Goal: Task Accomplishment & Management: Manage account settings

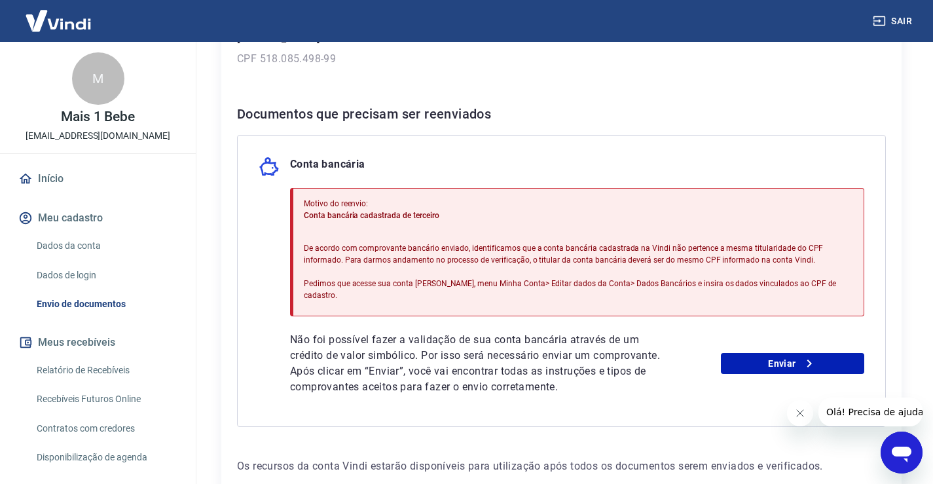
scroll to position [262, 0]
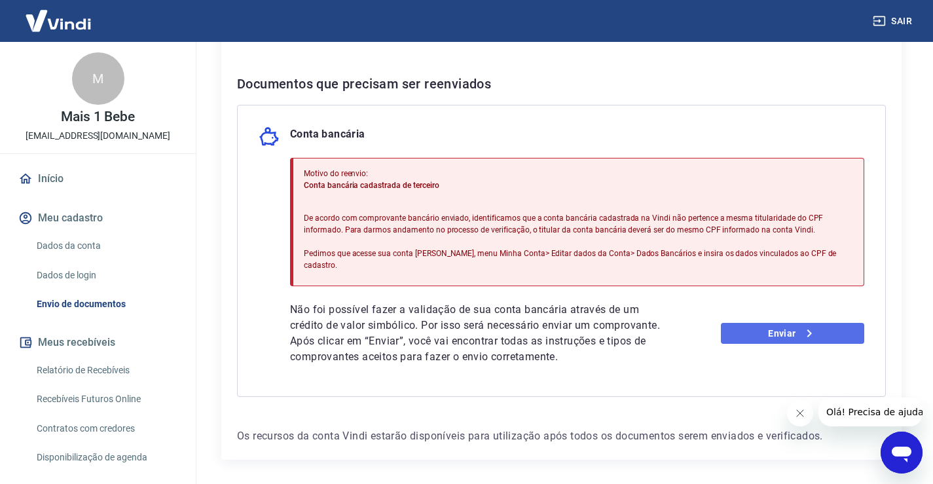
click at [773, 327] on link "Enviar" at bounding box center [792, 333] width 143 height 21
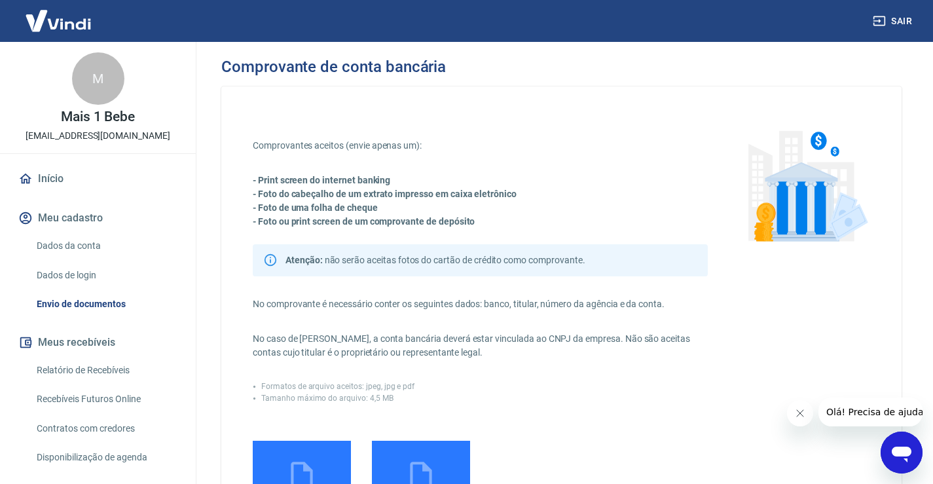
click at [90, 248] on link "Dados da conta" at bounding box center [105, 245] width 149 height 27
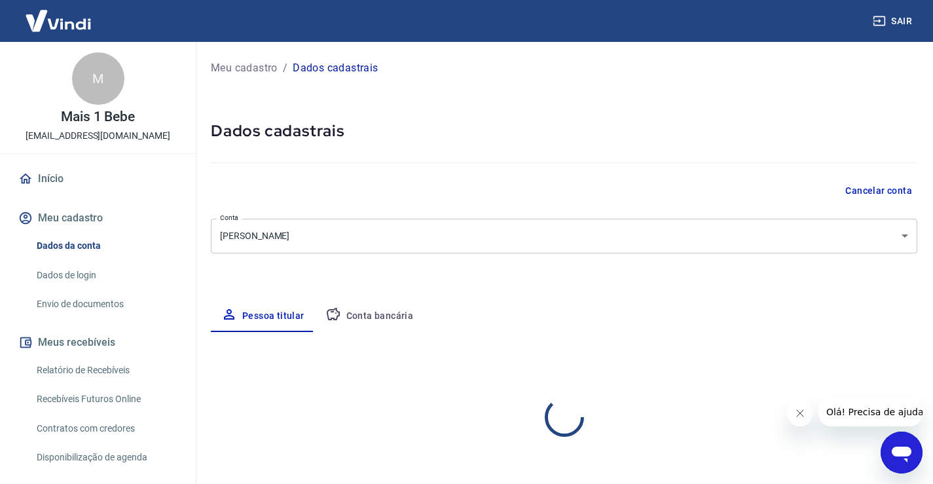
select select "SP"
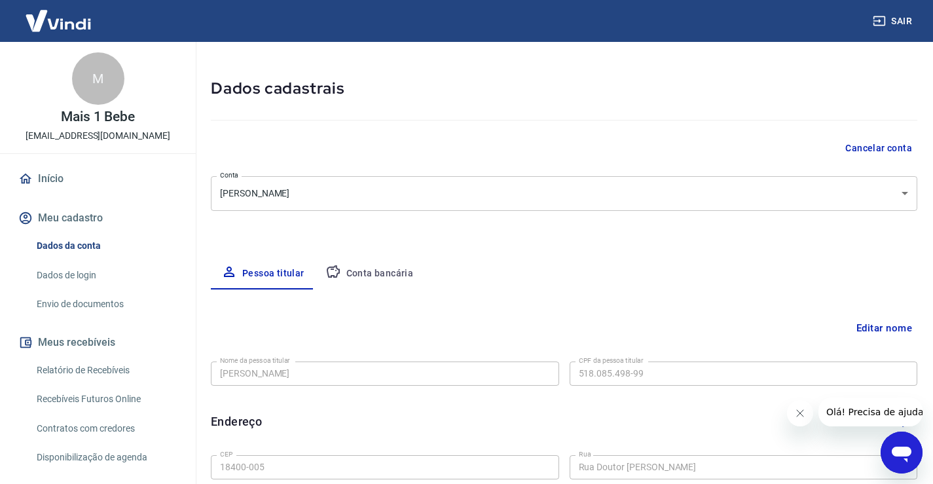
scroll to position [65, 0]
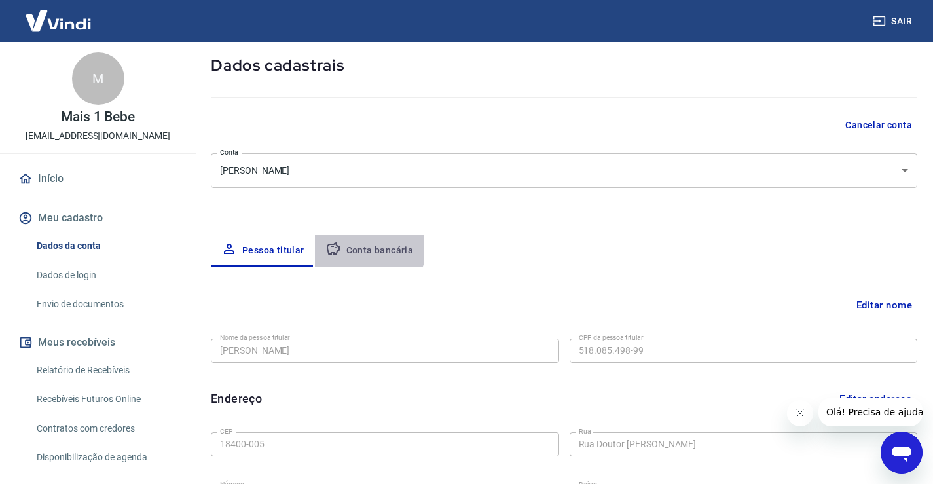
click at [355, 240] on button "Conta bancária" at bounding box center [369, 250] width 109 height 31
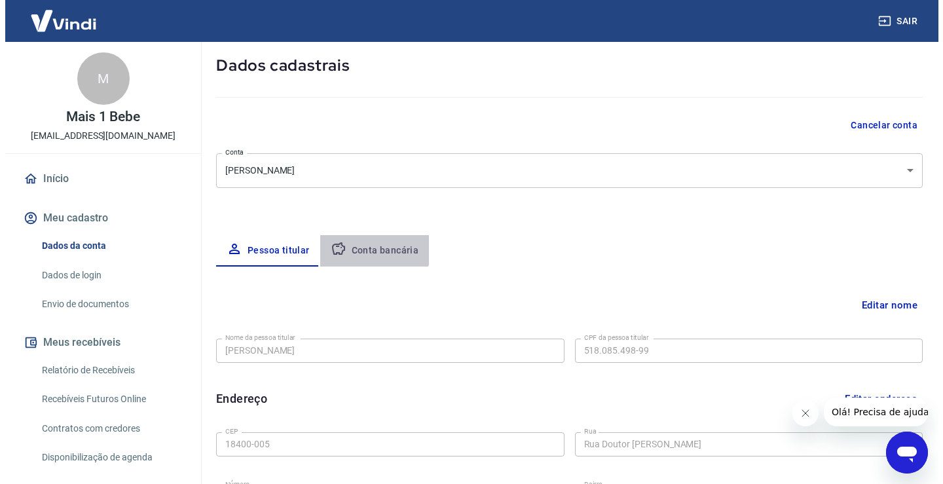
scroll to position [0, 0]
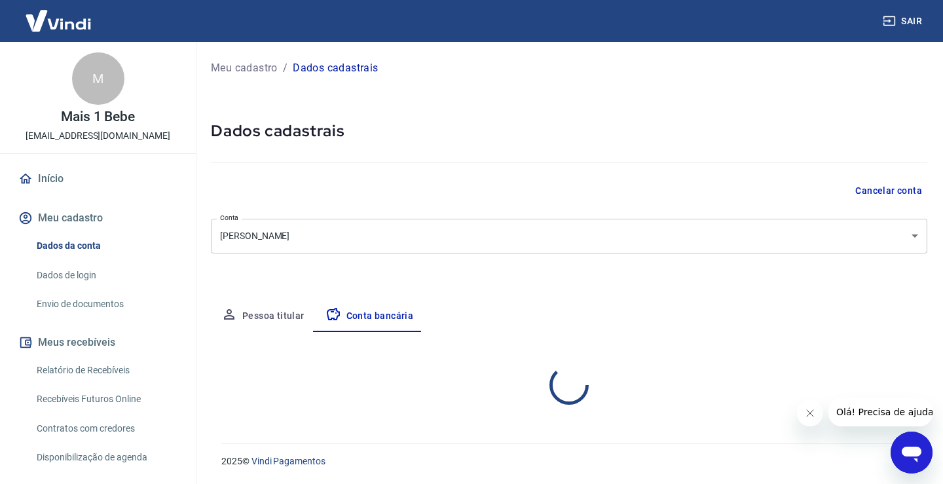
select select "1"
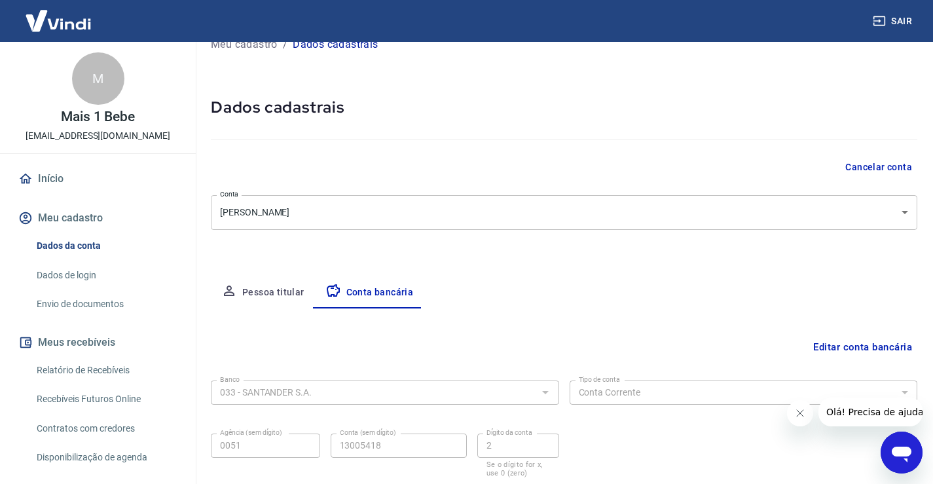
scroll to position [65, 0]
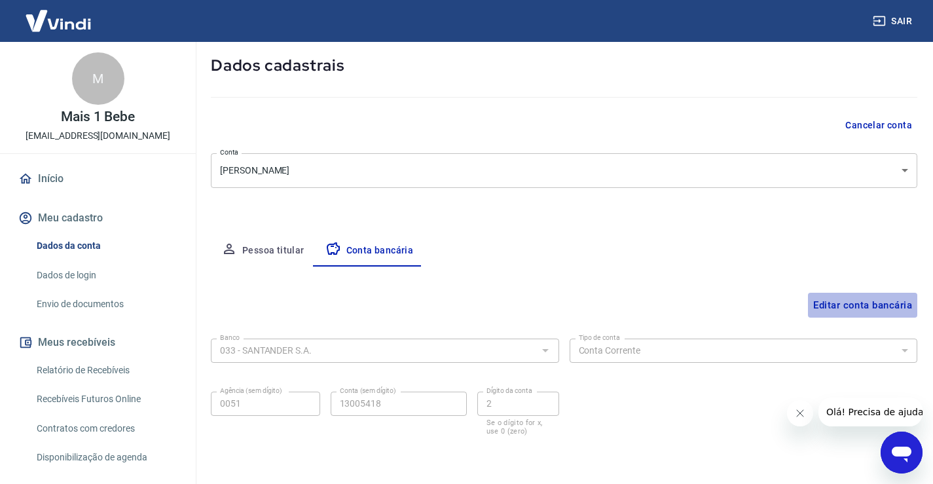
click at [899, 295] on button "Editar conta bancária" at bounding box center [862, 305] width 109 height 25
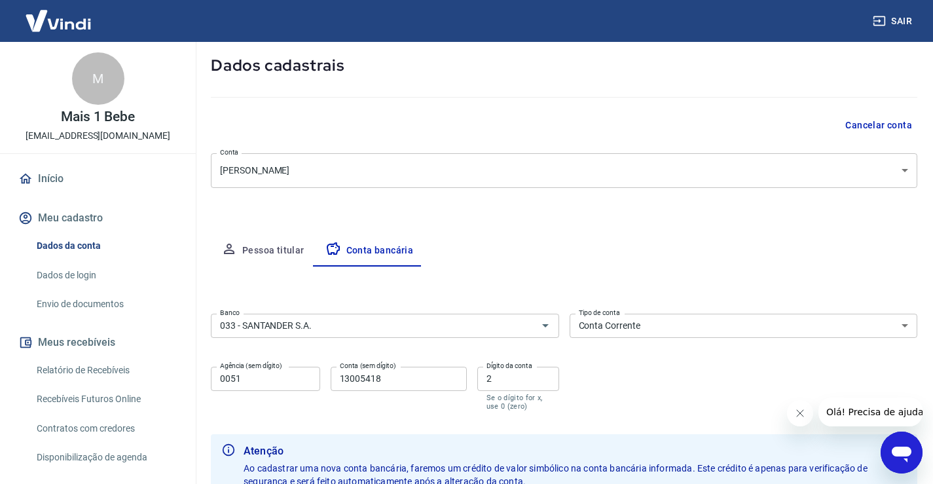
click at [422, 341] on div "Banco 033 - SANTANDER S.A. Banco Tipo de conta Conta Corrente Conta Poupança Ti…" at bounding box center [564, 360] width 707 height 105
click at [418, 335] on div "033 - SANTANDER S.A. Banco" at bounding box center [385, 326] width 348 height 24
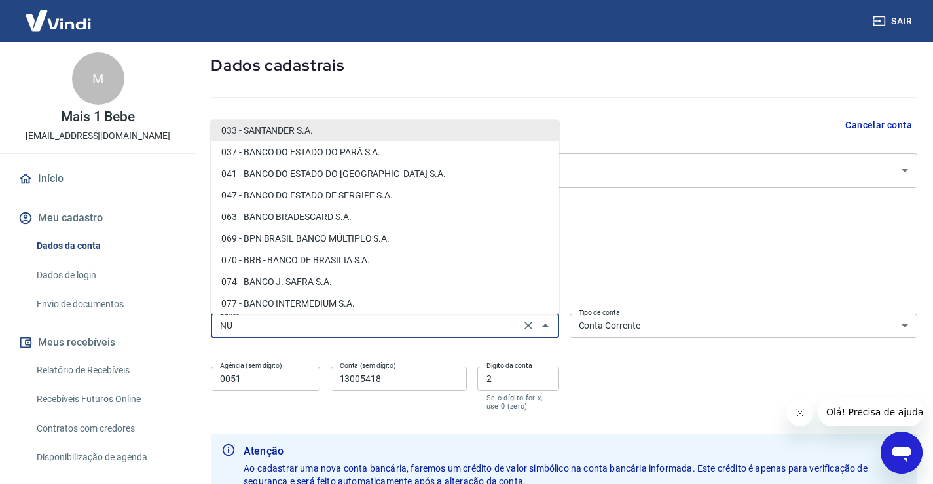
scroll to position [0, 0]
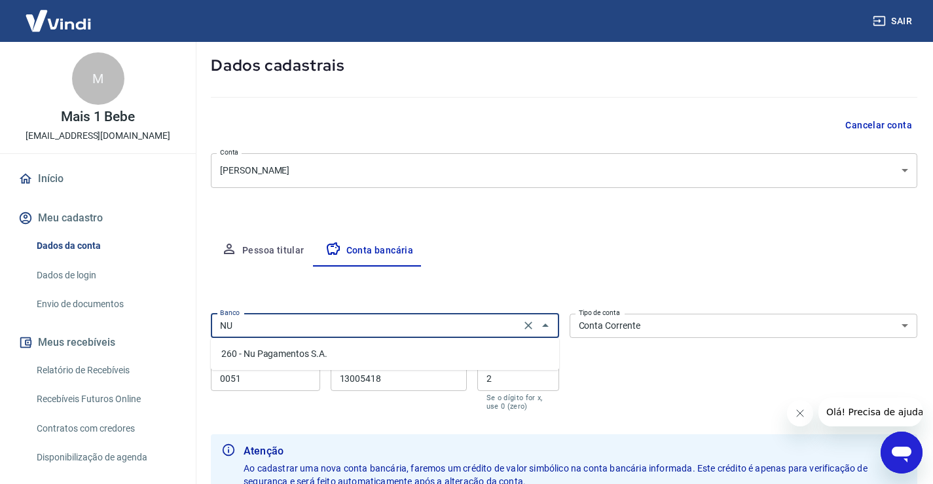
click at [363, 356] on li "260 - Nu Pagamentos S.A." at bounding box center [385, 354] width 348 height 22
type input "260 - Nu Pagamentos S.A."
click at [690, 325] on select "Conta Corrente Conta Poupança" at bounding box center [744, 326] width 348 height 24
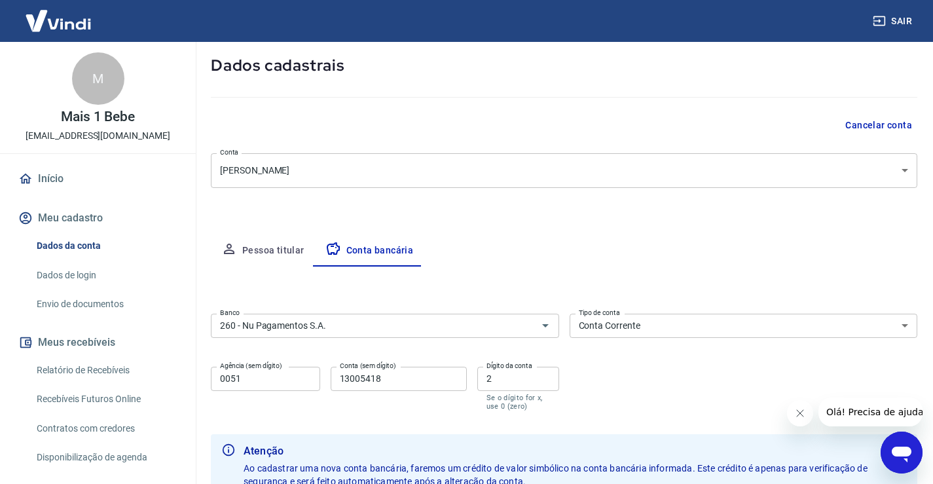
drag, startPoint x: 269, startPoint y: 397, endPoint x: 269, endPoint y: 382, distance: 15.1
click at [268, 396] on div "Agência (sem dígito) 0051 Agência (sem dígito)" at bounding box center [265, 389] width 109 height 44
click at [270, 382] on input "0051" at bounding box center [265, 379] width 109 height 24
type input "0001"
click at [403, 382] on input "13005418" at bounding box center [399, 379] width 136 height 24
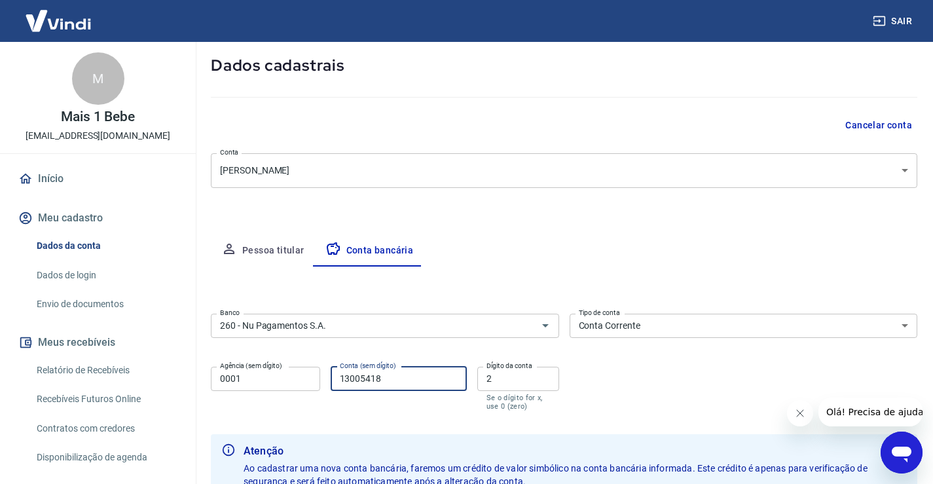
drag, startPoint x: 403, startPoint y: 382, endPoint x: 335, endPoint y: 366, distance: 70.5
click at [335, 367] on input "13005418" at bounding box center [399, 379] width 136 height 24
type input "598054946"
click at [524, 385] on input "2" at bounding box center [518, 379] width 82 height 24
drag, startPoint x: 524, startPoint y: 385, endPoint x: 465, endPoint y: 386, distance: 58.9
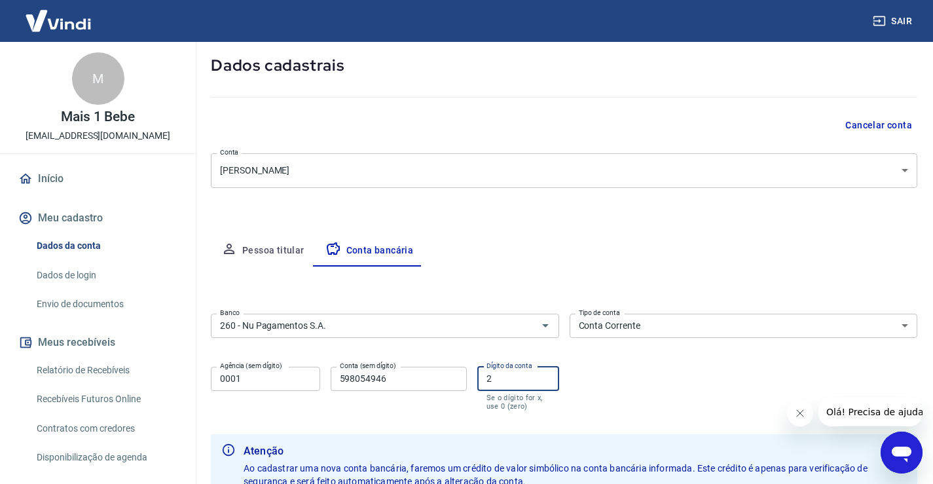
click at [468, 383] on div "Agência (sem dígito) 0001 Agência (sem dígito) Conta (sem dígito) 598054946 Con…" at bounding box center [385, 387] width 348 height 52
type input "0"
drag, startPoint x: 680, startPoint y: 288, endPoint x: 569, endPoint y: 253, distance: 116.2
click at [679, 288] on div "Editar conta bancária Banco 260 - Nu Pagamentos S.A. Banco Tipo de conta Conta …" at bounding box center [564, 410] width 707 height 287
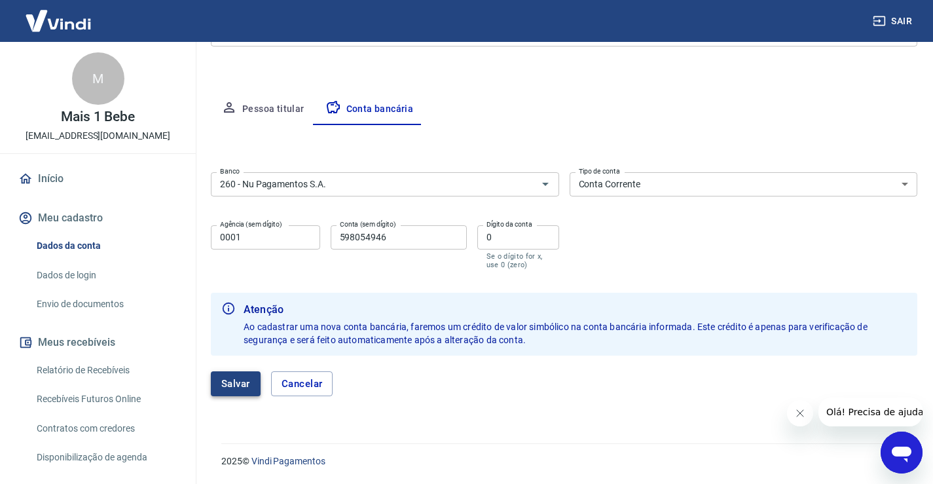
click at [243, 390] on button "Salvar" at bounding box center [236, 383] width 50 height 25
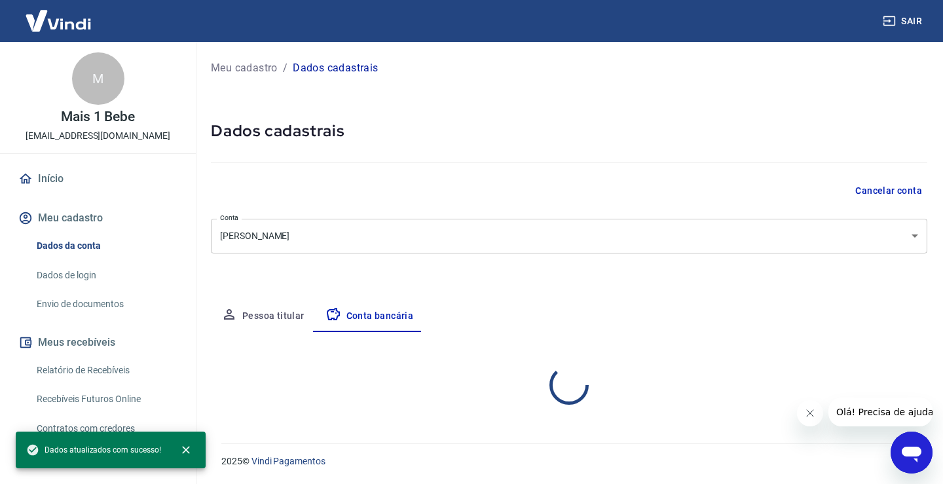
select select "1"
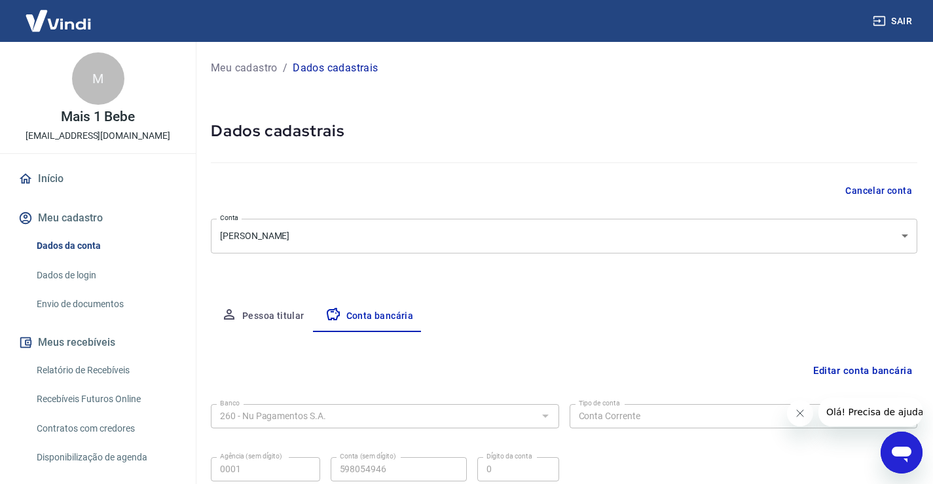
click at [266, 323] on button "Pessoa titular" at bounding box center [263, 316] width 104 height 31
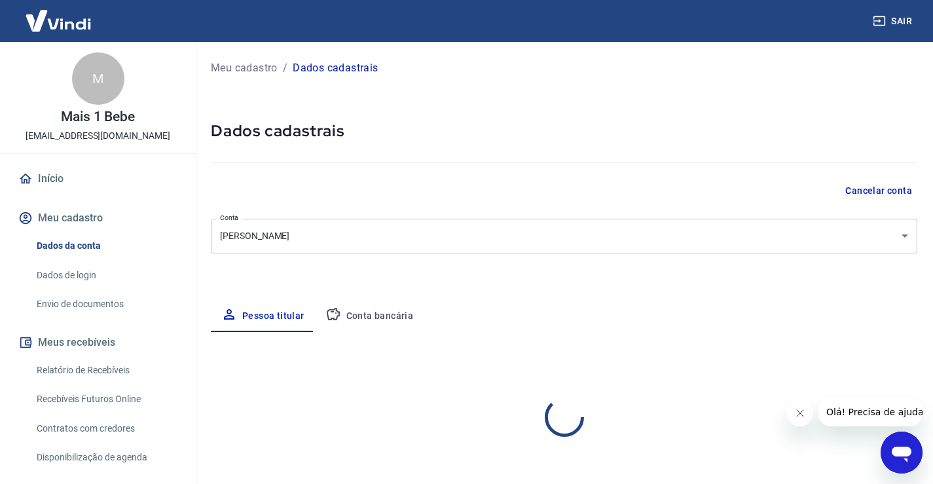
select select "SP"
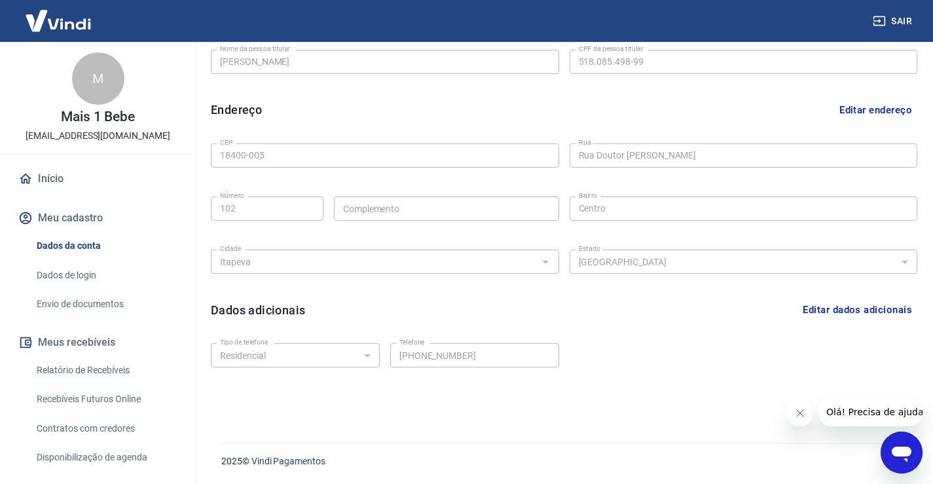
scroll to position [223, 0]
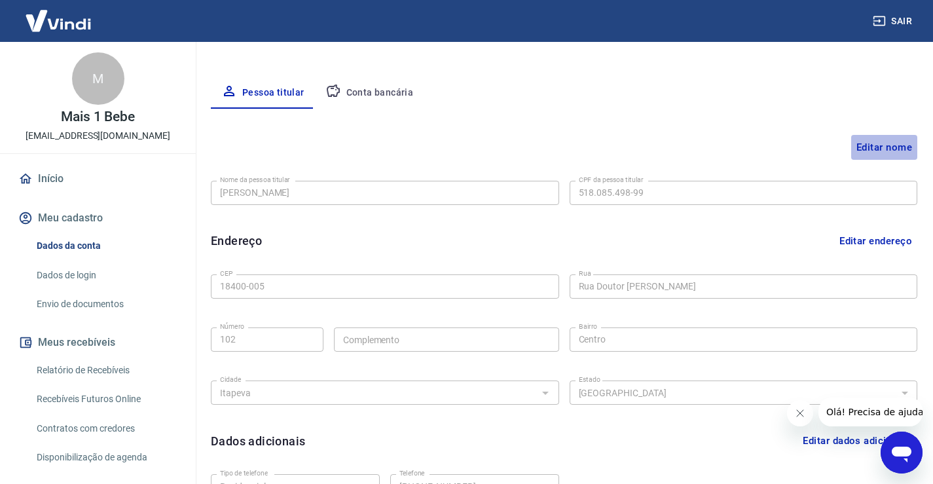
click at [896, 150] on button "Editar nome" at bounding box center [884, 147] width 66 height 25
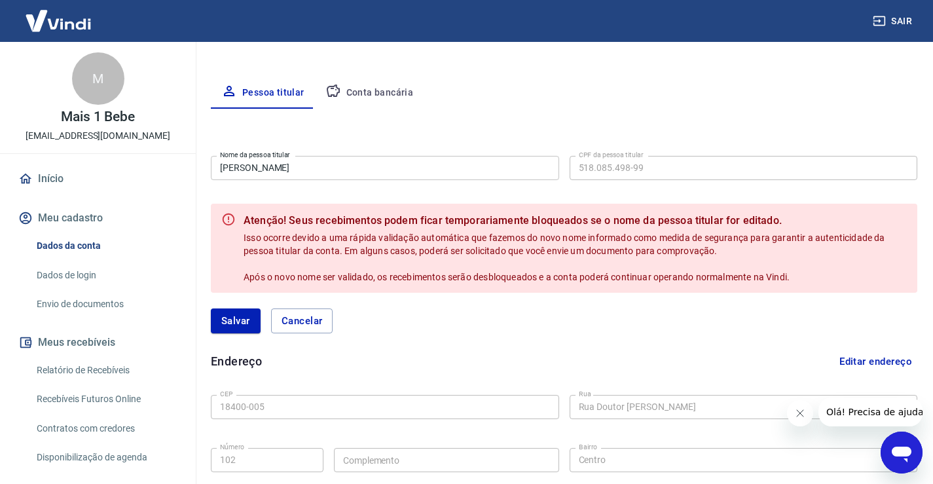
click at [307, 305] on div "Salvar Cancelar" at bounding box center [564, 321] width 707 height 56
click at [311, 312] on button "Cancelar" at bounding box center [302, 320] width 62 height 25
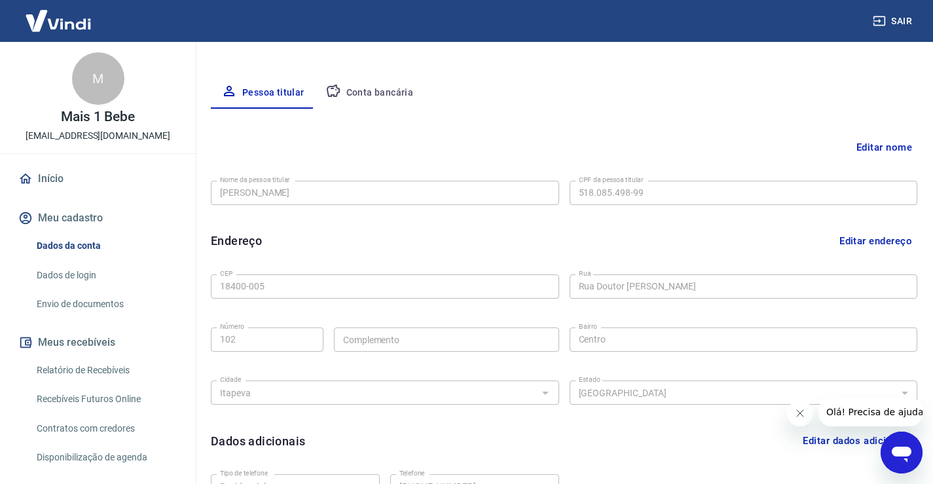
scroll to position [65, 0]
